Goal: Transaction & Acquisition: Purchase product/service

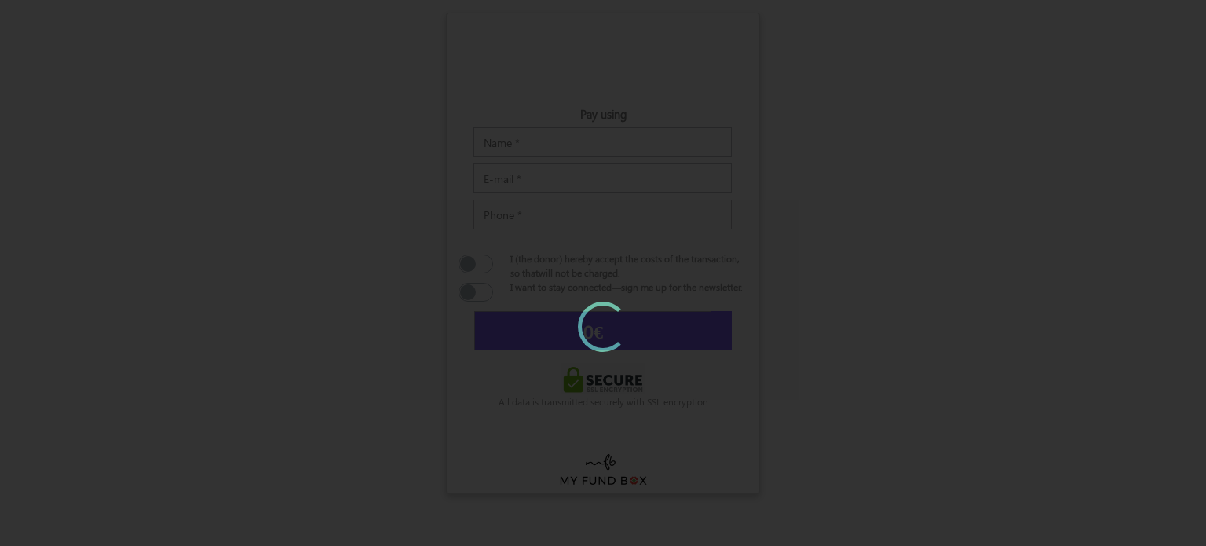
type input "10"
type input "€10.00"
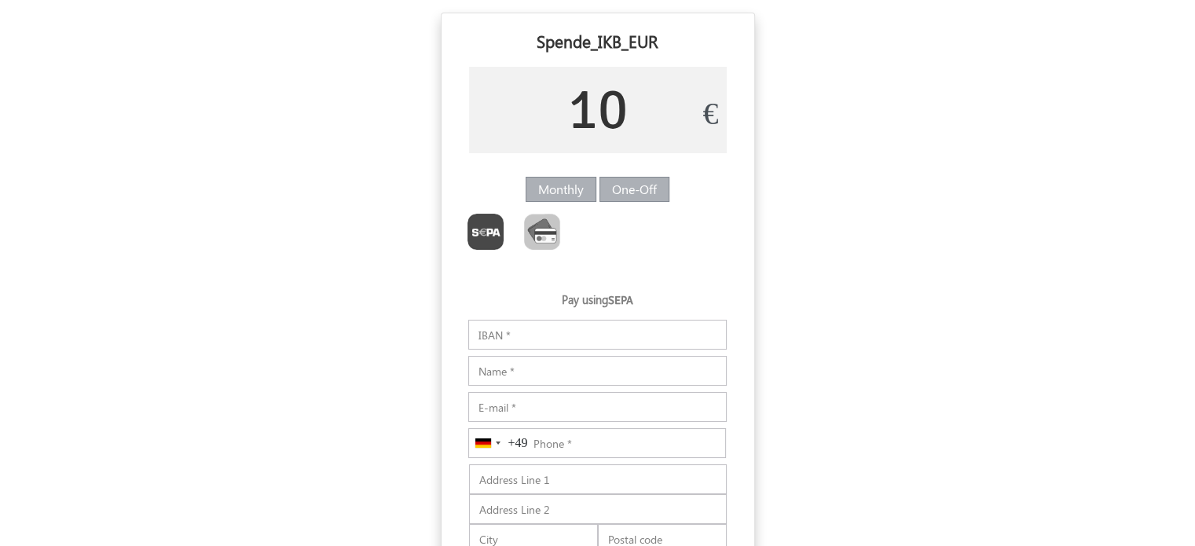
click at [620, 115] on input "10" at bounding box center [598, 110] width 258 height 86
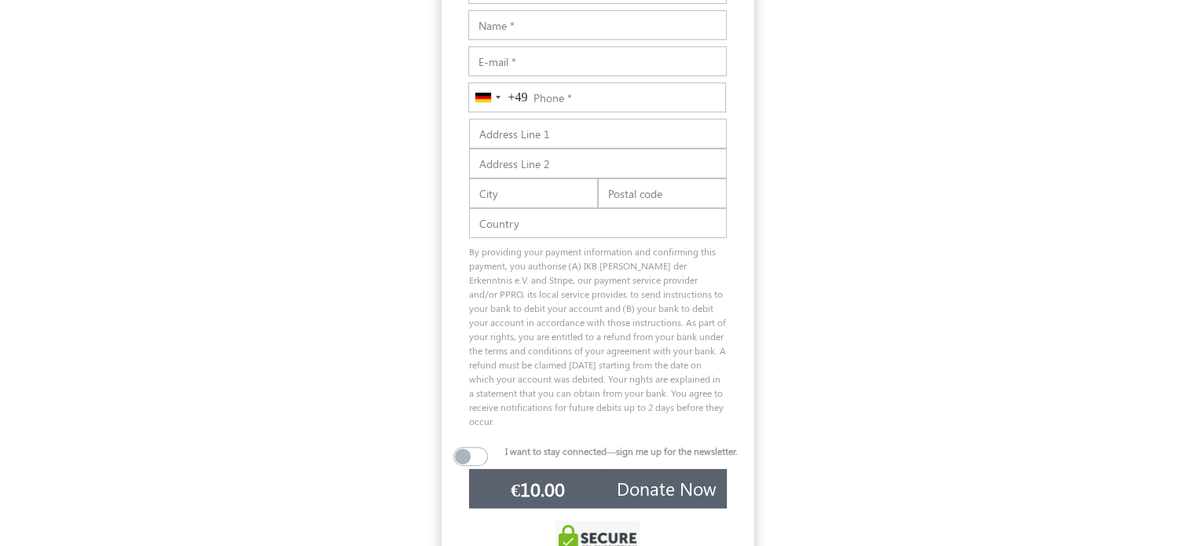
scroll to position [463, 0]
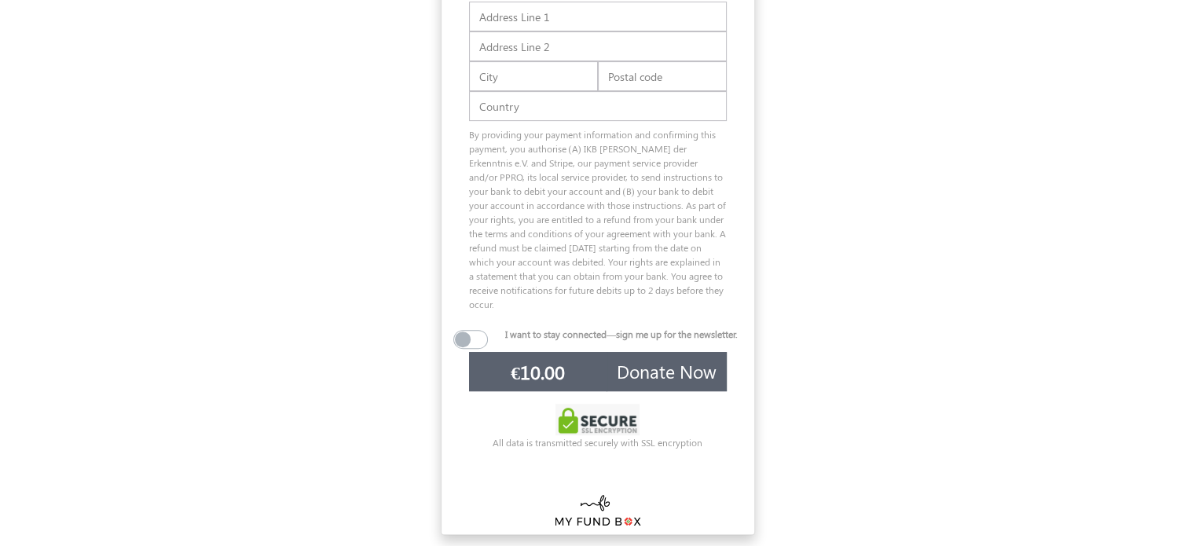
click at [591, 511] on img at bounding box center [597, 508] width 87 height 36
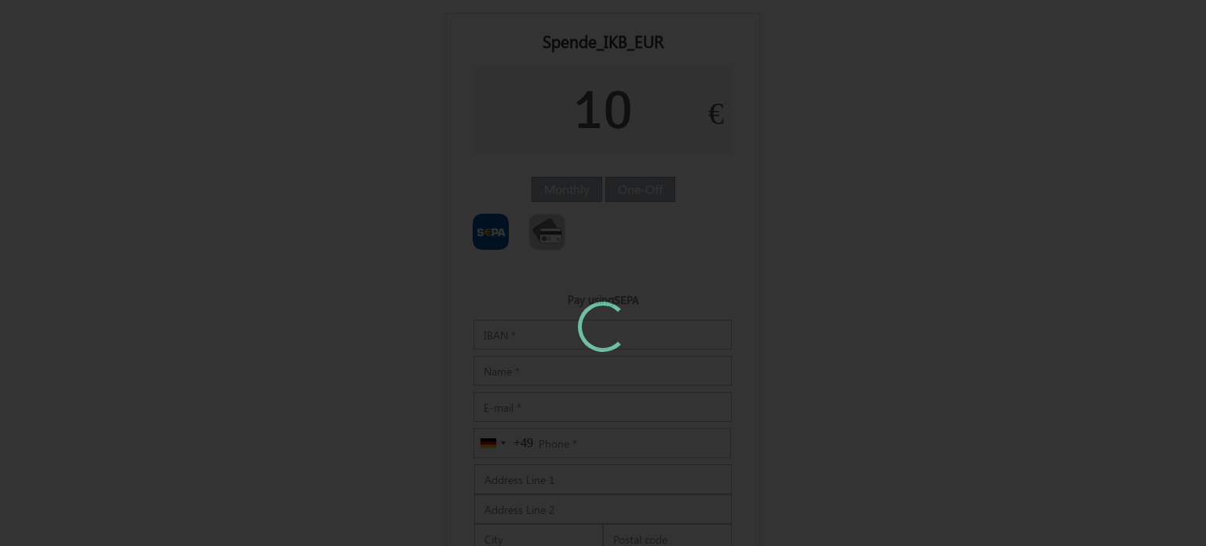
type input "€10.00"
